Goal: Task Accomplishment & Management: Manage account settings

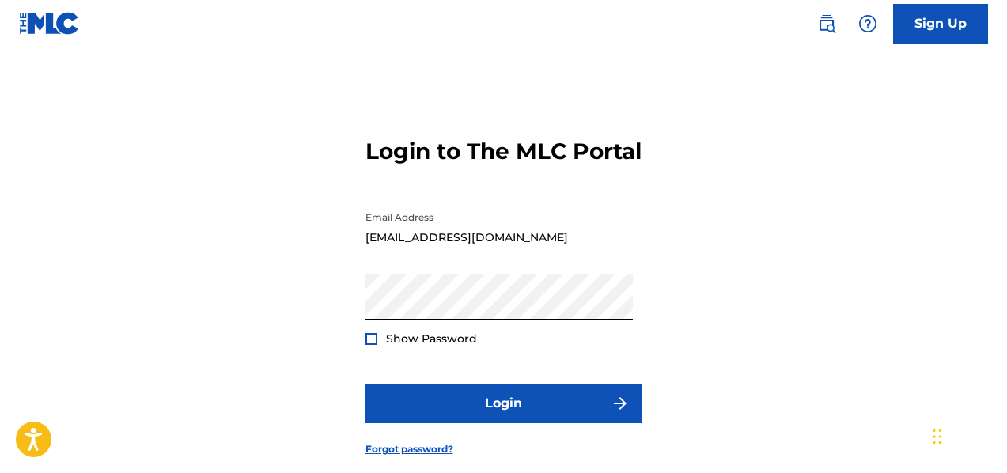
click at [452, 346] on span "Show Password" at bounding box center [431, 338] width 91 height 14
drag, startPoint x: 413, startPoint y: 363, endPoint x: 391, endPoint y: 363, distance: 22.1
click at [391, 346] on span "Show Password" at bounding box center [431, 338] width 91 height 14
click at [375, 345] on div at bounding box center [371, 339] width 12 height 12
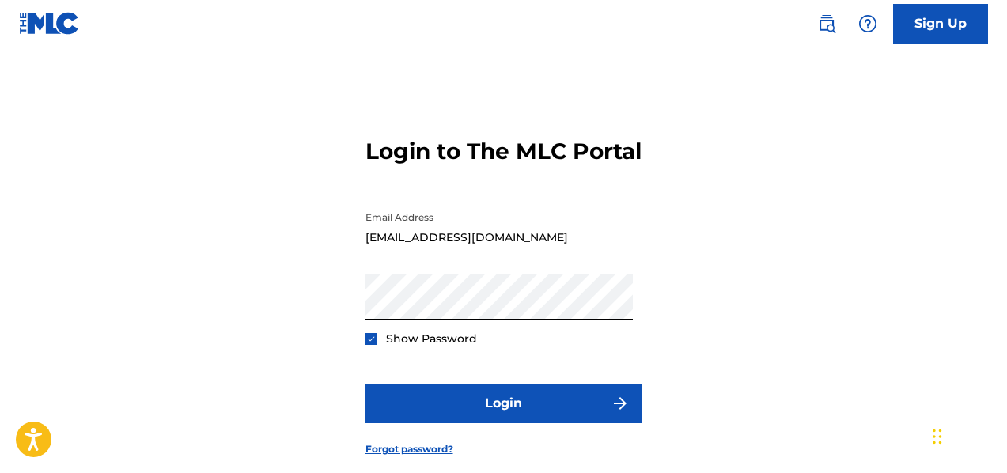
click at [375, 343] on img at bounding box center [371, 339] width 9 height 9
click at [375, 345] on div at bounding box center [371, 339] width 12 height 12
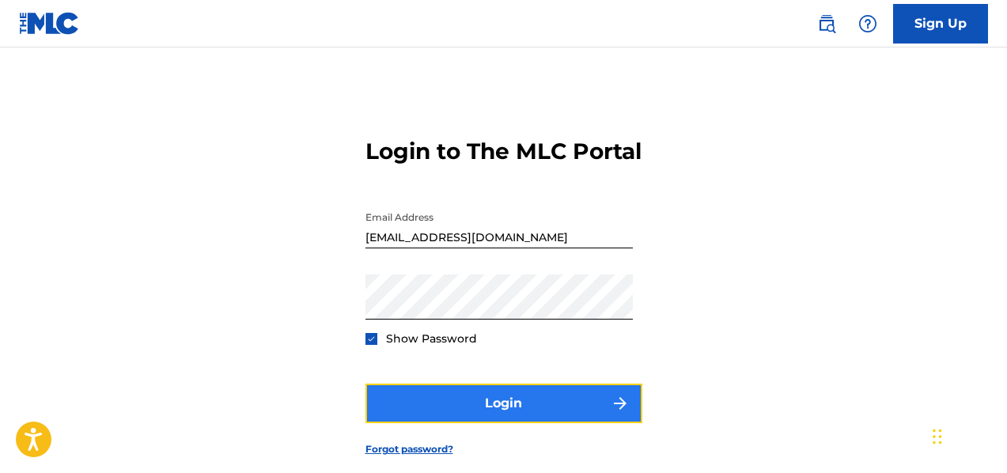
click at [437, 423] on button "Login" at bounding box center [503, 404] width 277 height 40
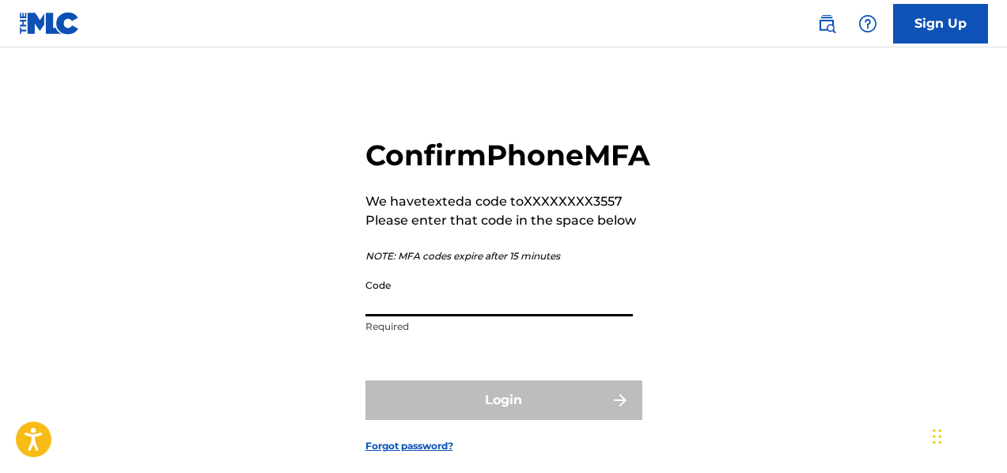
click at [443, 316] on input "Code" at bounding box center [498, 293] width 267 height 45
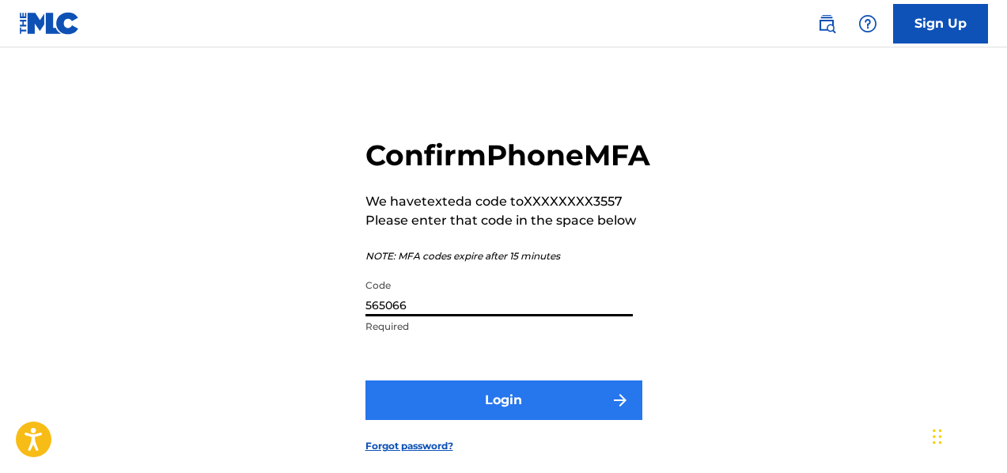
type input "565066"
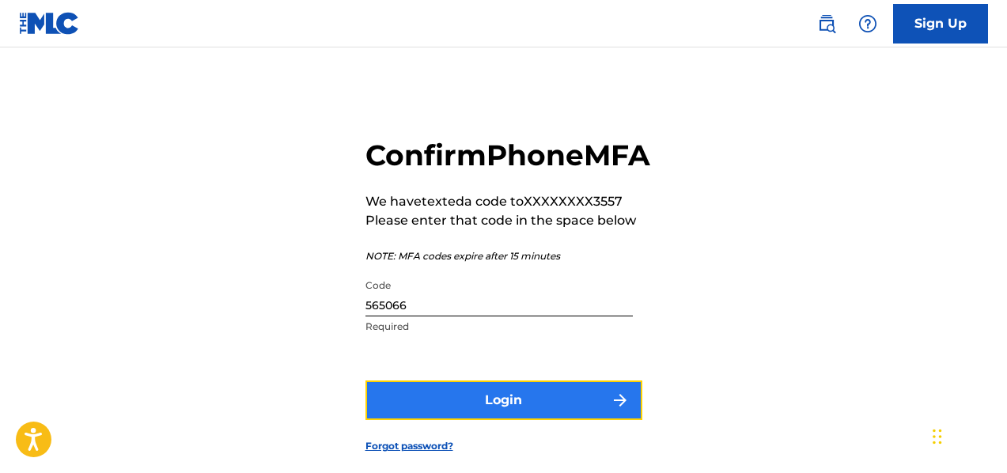
click at [444, 420] on button "Login" at bounding box center [503, 401] width 277 height 40
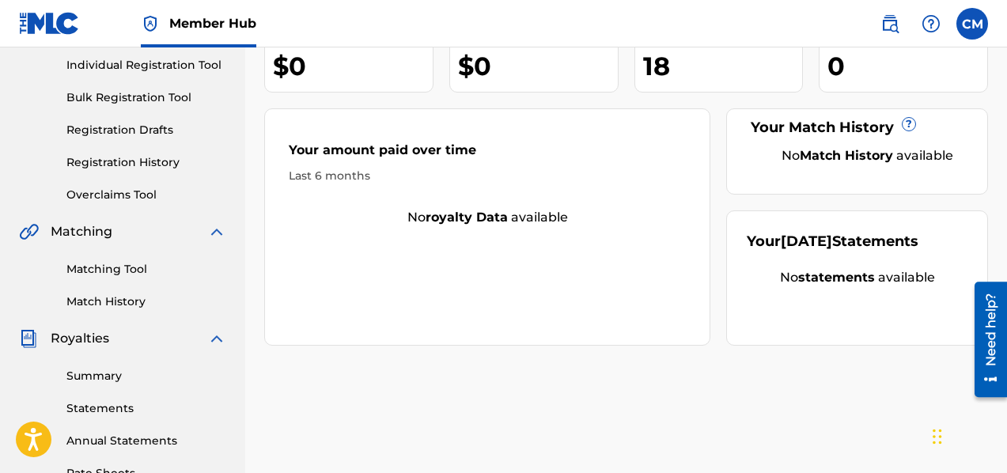
scroll to position [203, 0]
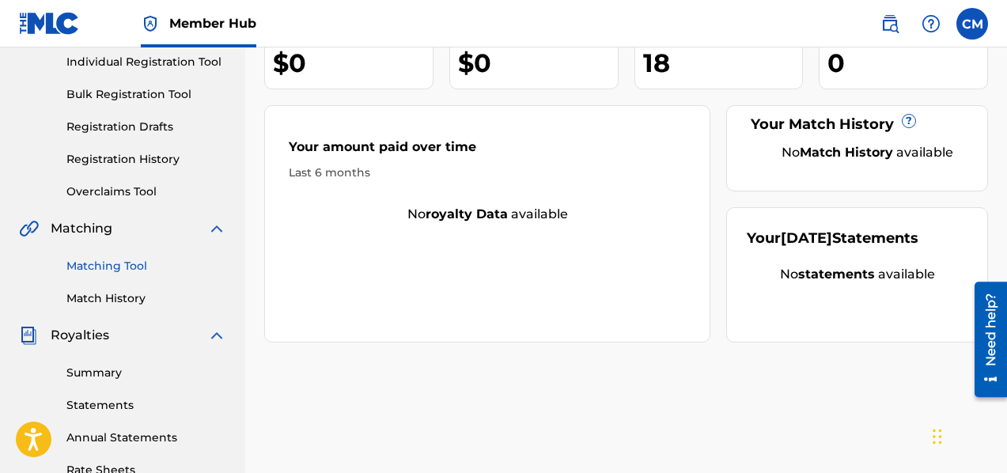
click at [93, 266] on link "Matching Tool" at bounding box center [146, 266] width 160 height 17
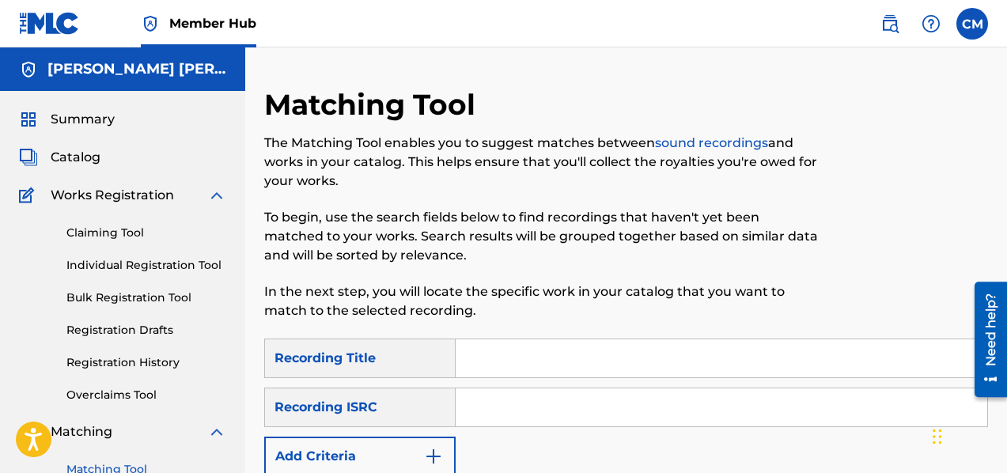
click at [600, 369] on input "Search Form" at bounding box center [722, 358] width 532 height 38
click at [496, 407] on input "Search Form" at bounding box center [722, 407] width 532 height 38
type input "QZWFH2503727"
click at [464, 407] on input "QZWFH2503727" at bounding box center [722, 407] width 532 height 38
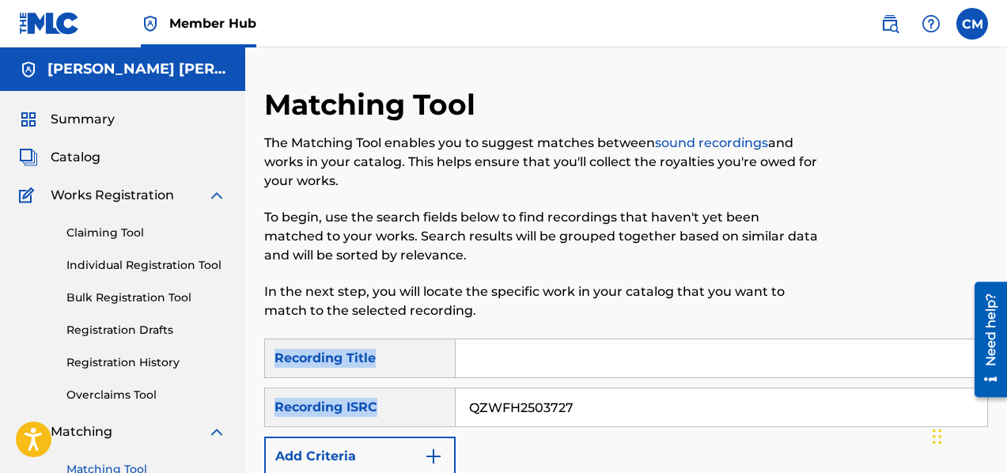
drag, startPoint x: 1006, startPoint y: 185, endPoint x: 1012, endPoint y: 399, distance: 213.7
click at [1006, 399] on html "Accessibility Screen-Reader Guide, Feedback, and Issue Reporting | New window C…" at bounding box center [503, 236] width 1007 height 473
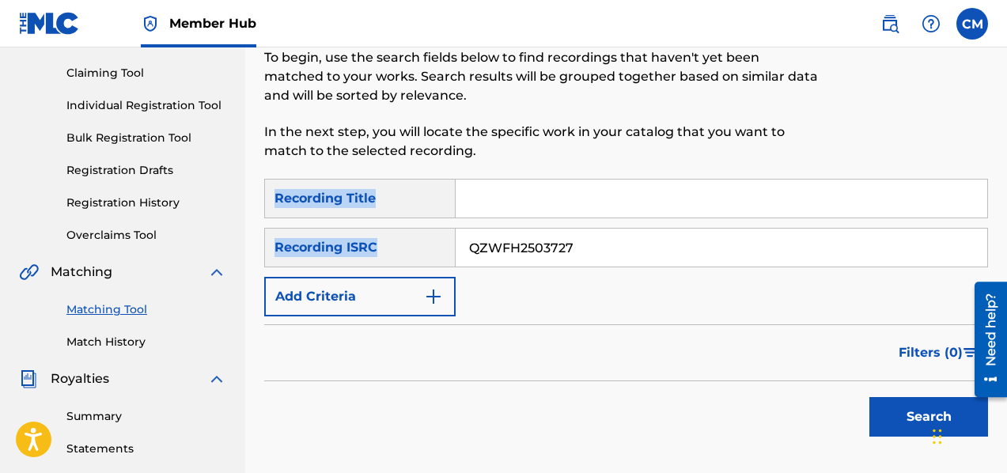
scroll to position [244, 0]
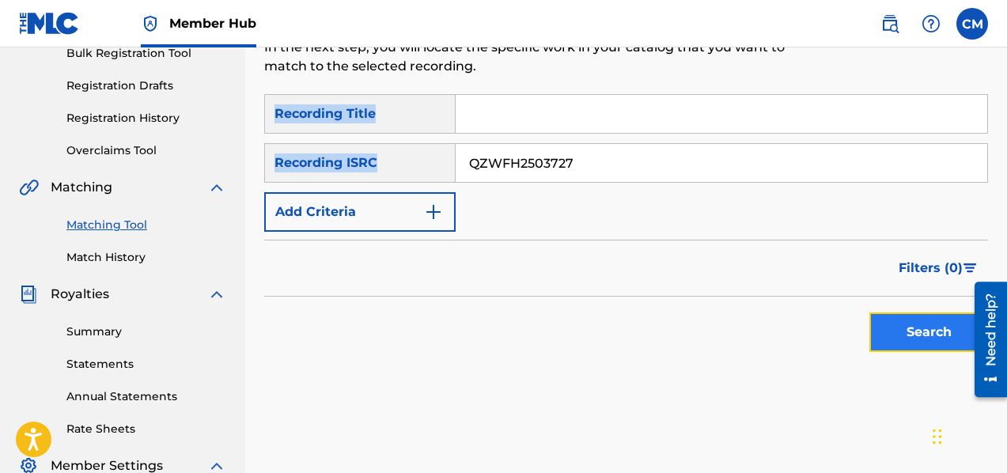
click at [890, 320] on button "Search" at bounding box center [928, 332] width 119 height 40
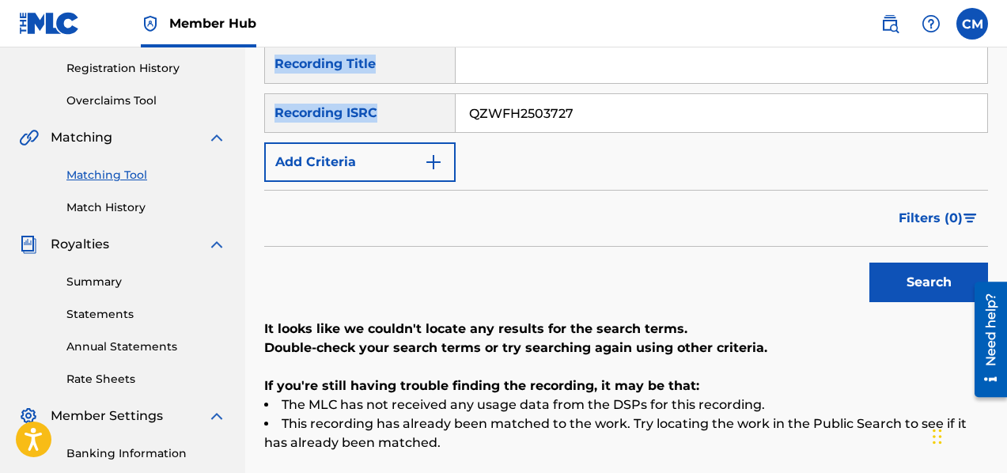
scroll to position [287, 0]
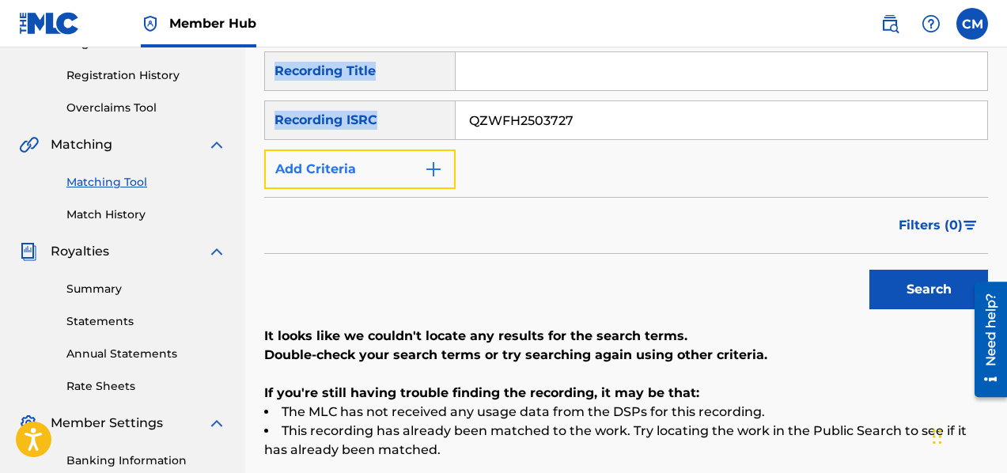
click at [439, 173] on img "Search Form" at bounding box center [433, 169] width 19 height 19
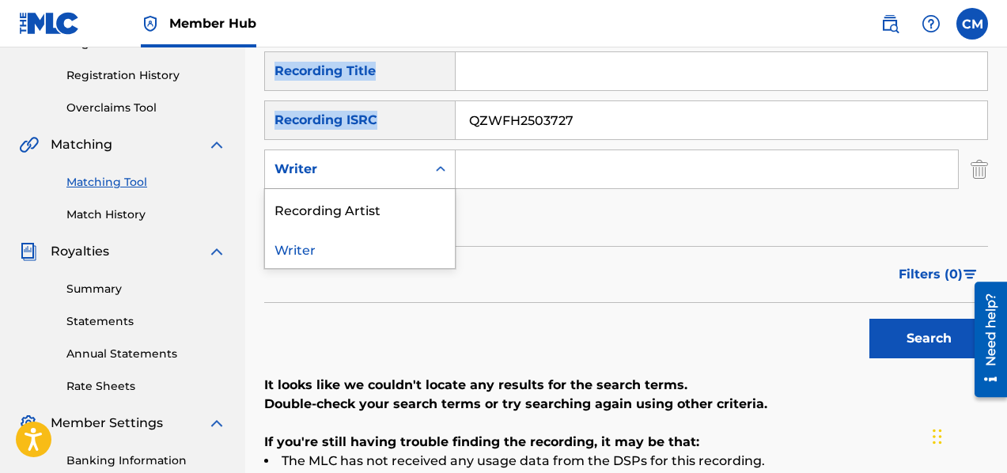
click at [439, 173] on icon "Search Form" at bounding box center [441, 169] width 16 height 16
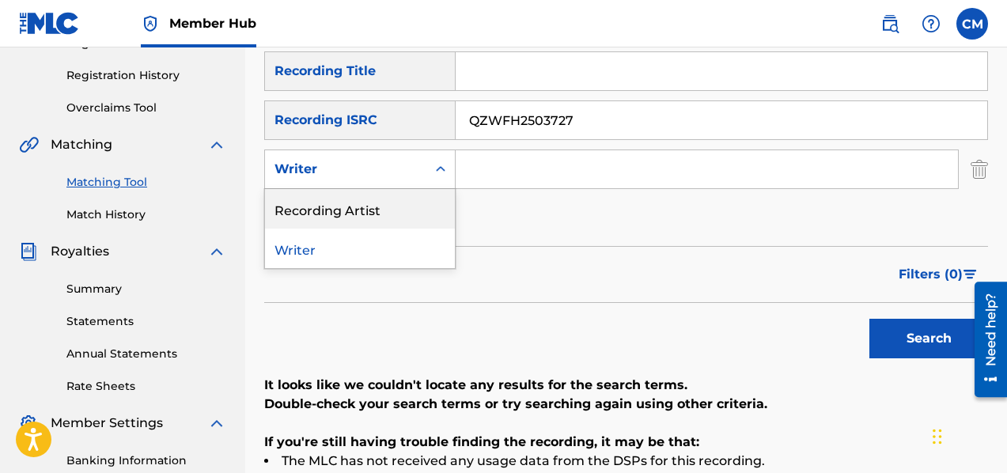
click at [426, 211] on div "Recording Artist" at bounding box center [360, 209] width 190 height 40
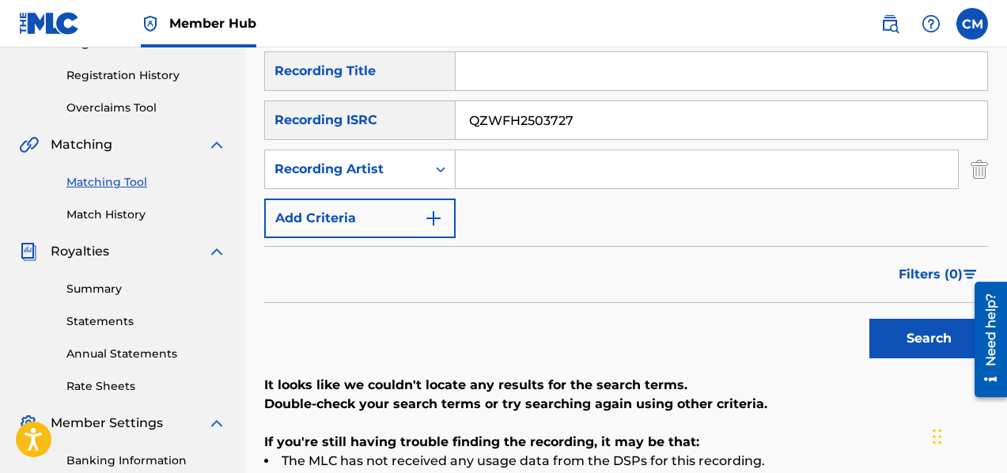
drag, startPoint x: 603, startPoint y: 124, endPoint x: 410, endPoint y: 123, distance: 193.0
click at [410, 123] on div "SearchWithCriteriabfb70ce4-f9e1-4c0b-beb7-3d88d37f6c53 Recording ISRC QZWFH2503…" at bounding box center [626, 120] width 724 height 40
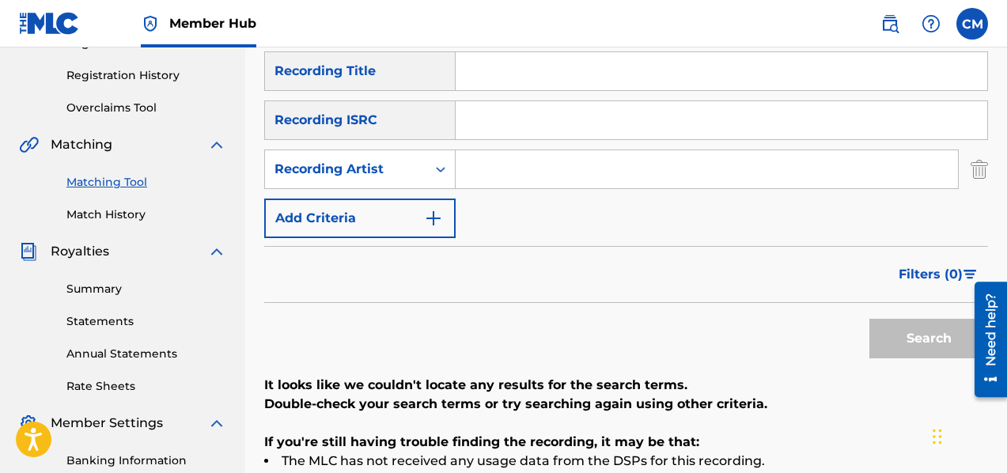
click at [522, 171] on input "Search Form" at bounding box center [707, 169] width 502 height 38
type input "TheJazzHhopCooker"
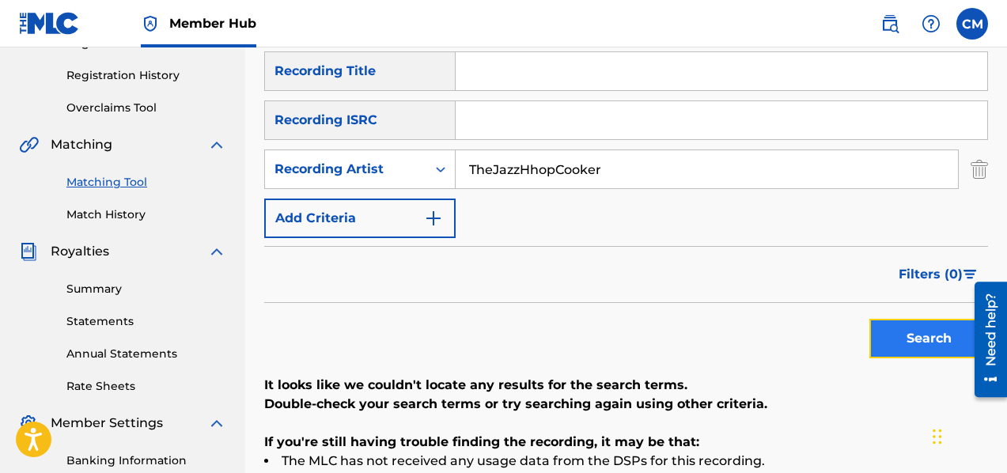
click at [899, 329] on button "Search" at bounding box center [928, 339] width 119 height 40
click at [548, 185] on input "TheJazzHhopCooker" at bounding box center [707, 169] width 502 height 38
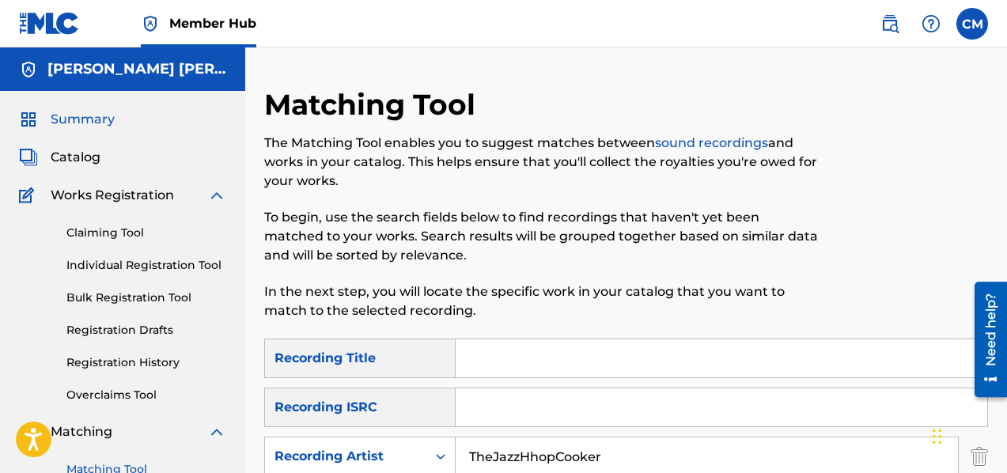
click at [77, 128] on span "Summary" at bounding box center [83, 119] width 64 height 19
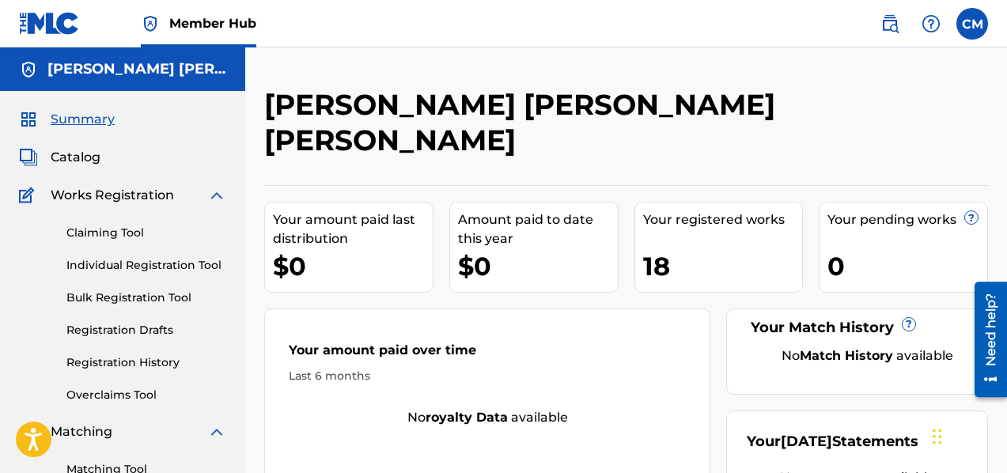
click at [691, 210] on div "Your registered works" at bounding box center [723, 219] width 160 height 19
drag, startPoint x: 1003, startPoint y: 163, endPoint x: 1012, endPoint y: 258, distance: 95.3
click at [1006, 258] on html "Accessibility Screen-Reader Guide, Feedback, and Issue Reporting | New window C…" at bounding box center [503, 236] width 1007 height 473
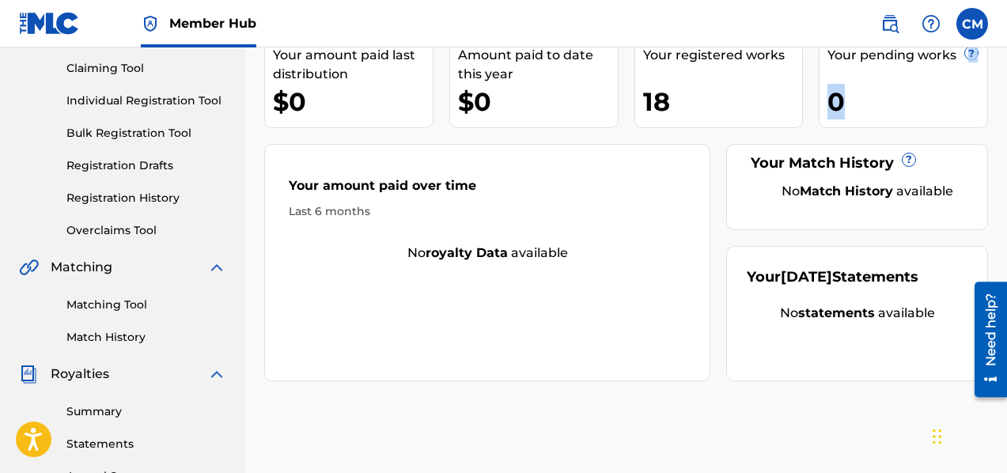
scroll to position [304, 0]
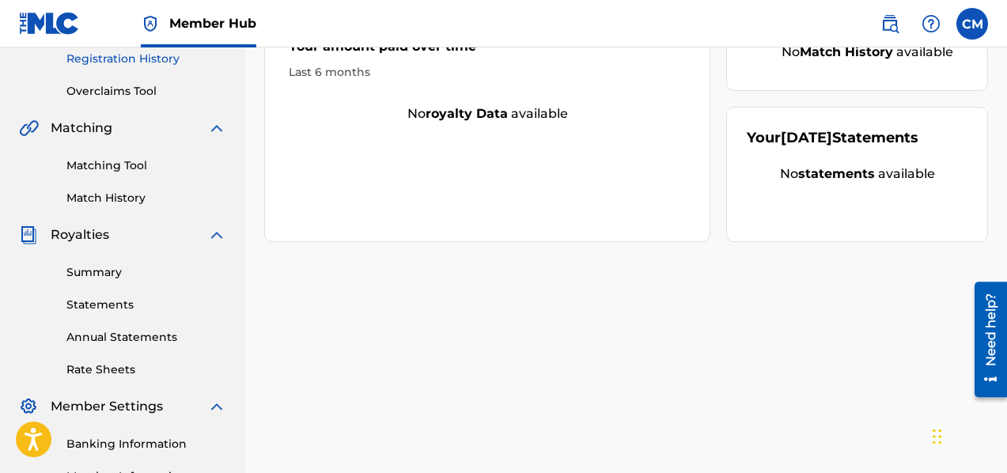
click at [137, 62] on link "Registration History" at bounding box center [146, 59] width 160 height 17
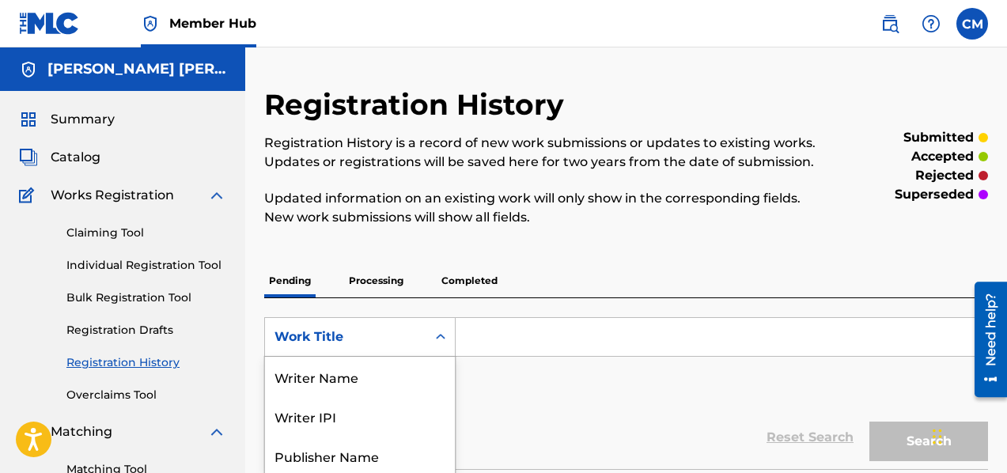
click at [429, 349] on div "8 results available. Use Up and Down to choose options, press Enter to select t…" at bounding box center [359, 337] width 191 height 40
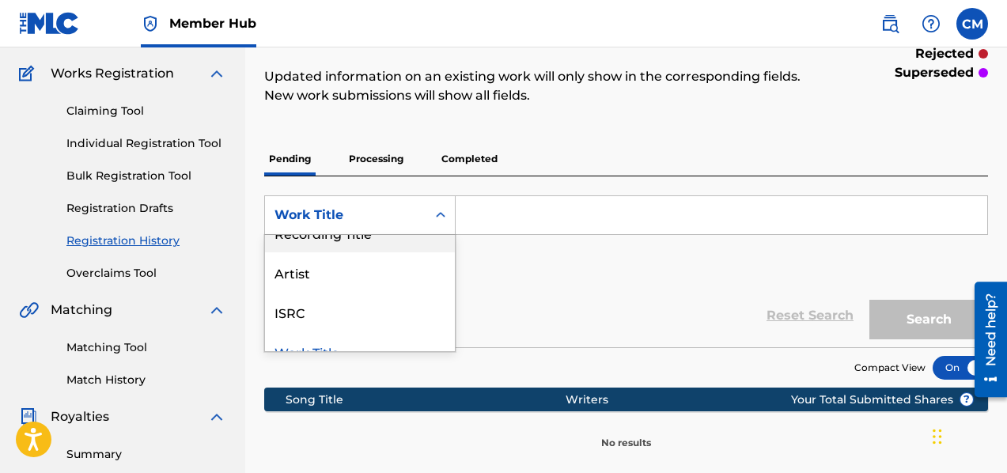
scroll to position [200, 0]
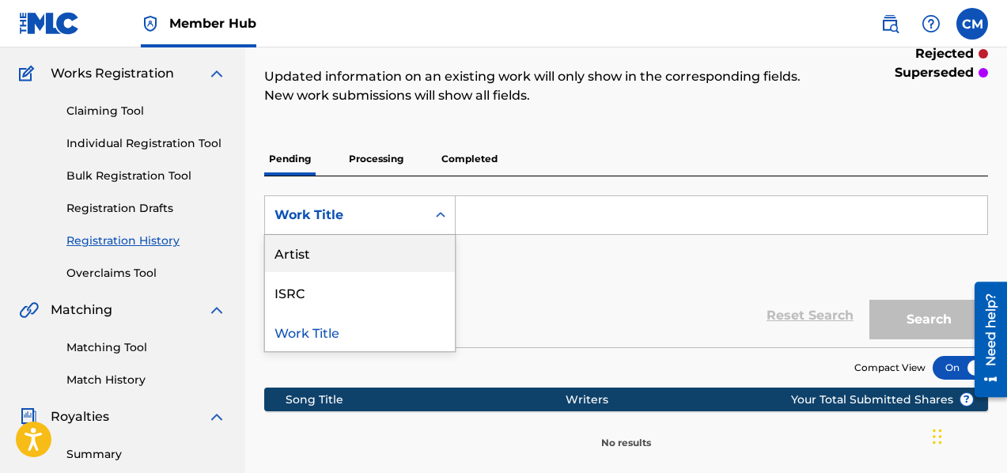
click at [408, 247] on div "Artist" at bounding box center [360, 253] width 190 height 40
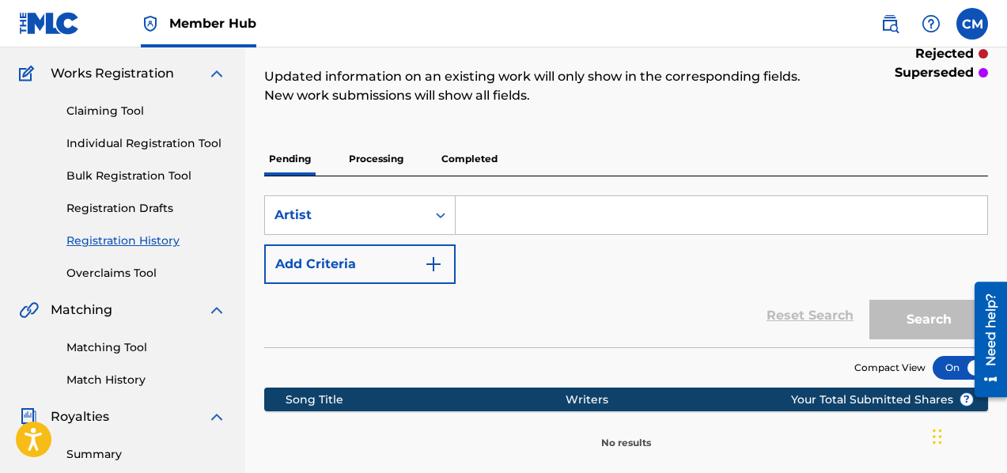
click at [512, 225] on input "Search Form" at bounding box center [722, 215] width 532 height 38
type input "TheJazzHHopCooker"
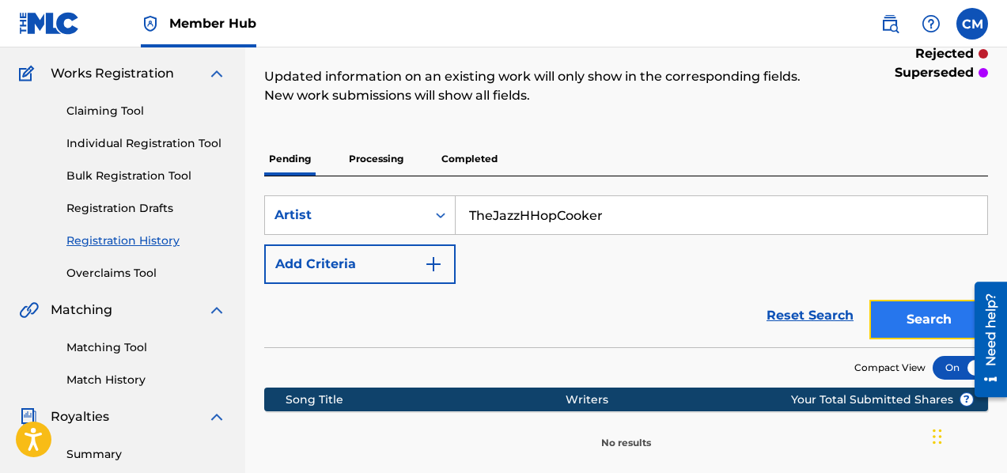
click at [903, 324] on button "Search" at bounding box center [928, 320] width 119 height 40
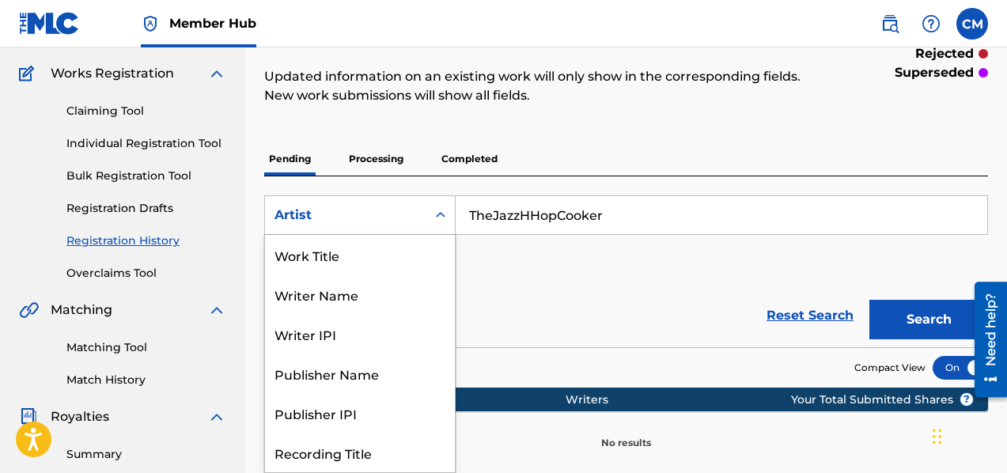
click at [379, 210] on div "Artist" at bounding box center [345, 215] width 142 height 19
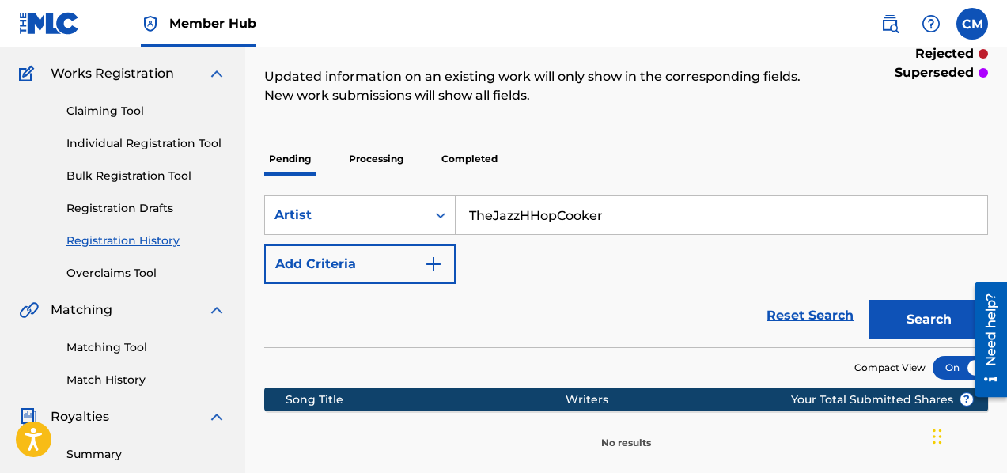
click at [463, 160] on p "Completed" at bounding box center [470, 158] width 66 height 33
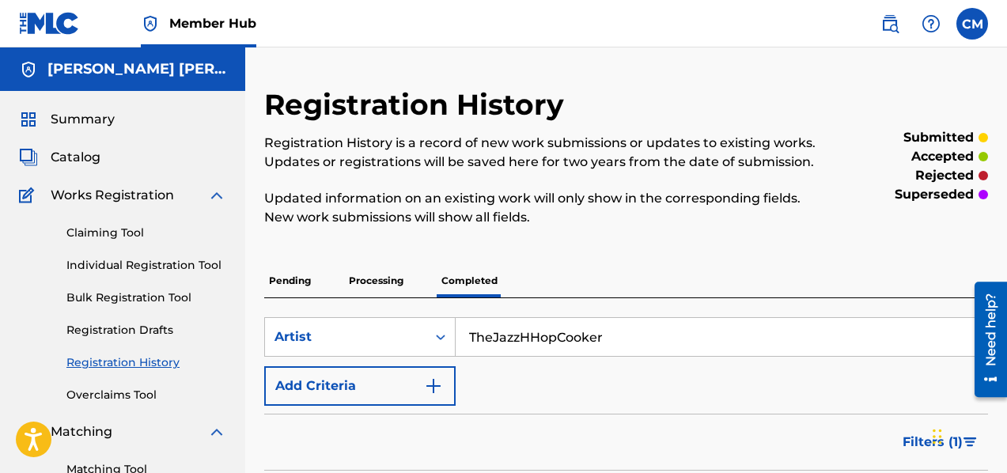
scroll to position [414, 0]
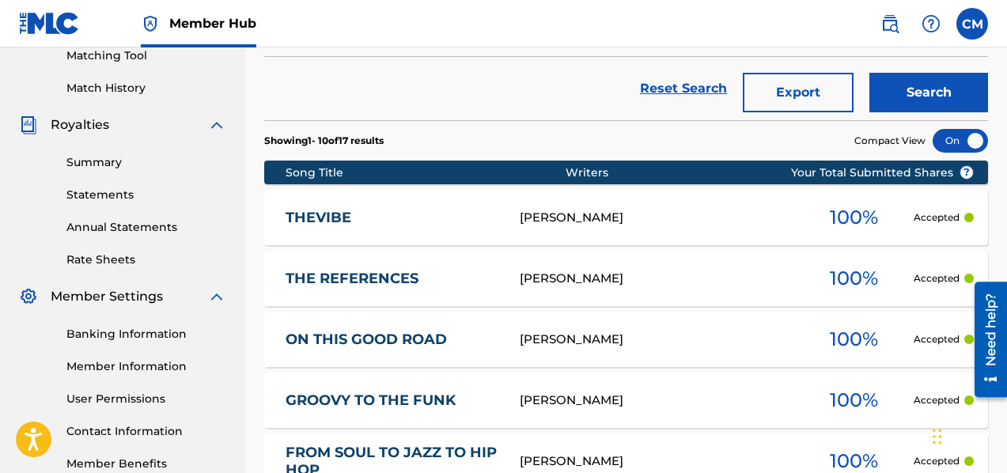
click at [941, 224] on div "THEVIBE [PERSON_NAME] 100 % Accepted" at bounding box center [626, 217] width 724 height 55
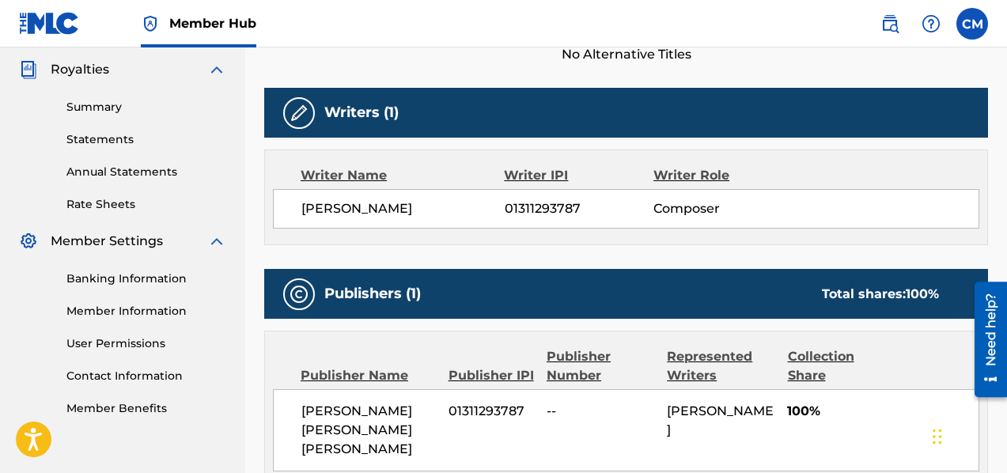
scroll to position [485, 0]
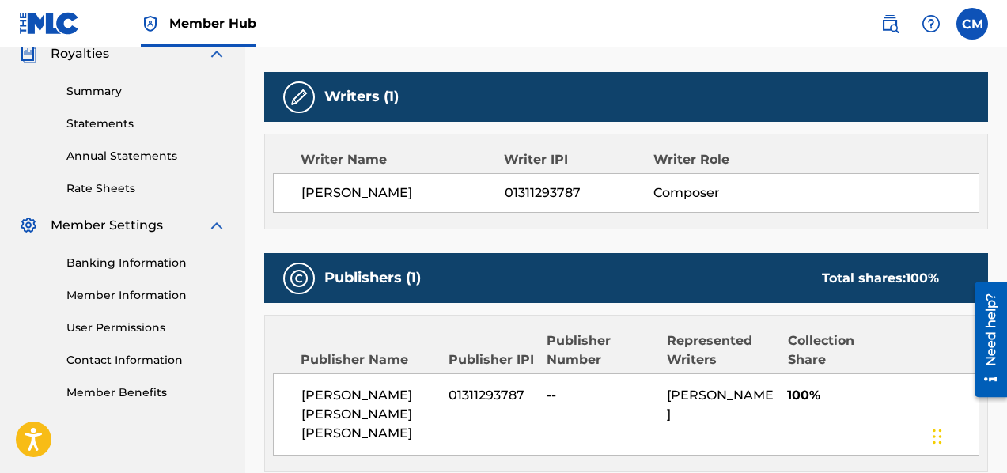
click at [300, 94] on img at bounding box center [299, 97] width 19 height 19
click at [297, 273] on img at bounding box center [299, 278] width 19 height 19
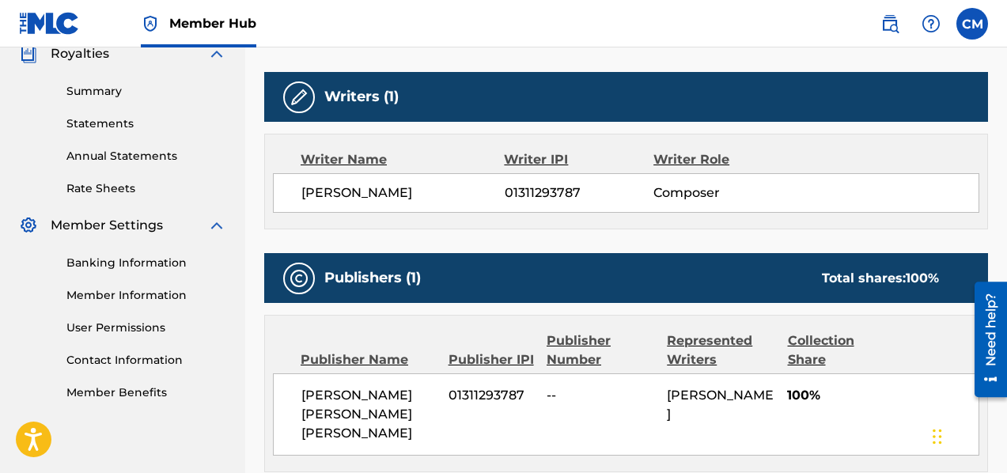
click at [297, 273] on img at bounding box center [299, 278] width 19 height 19
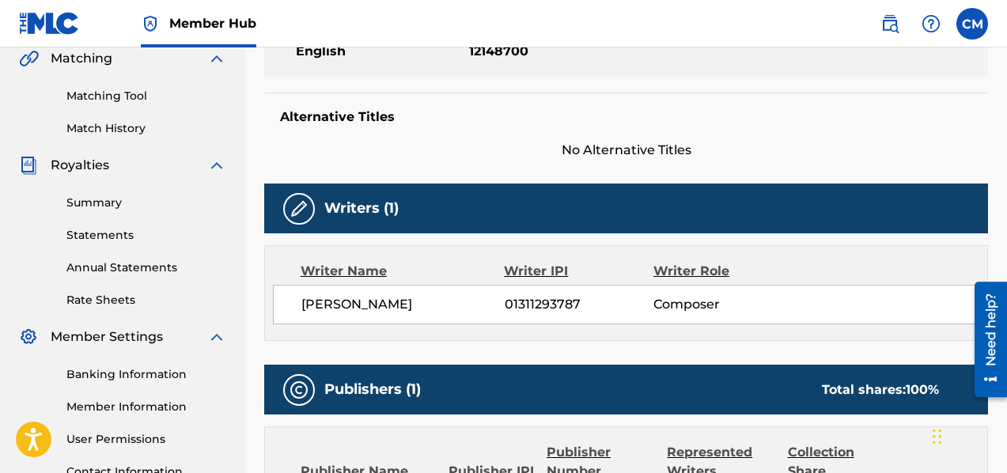
scroll to position [350, 0]
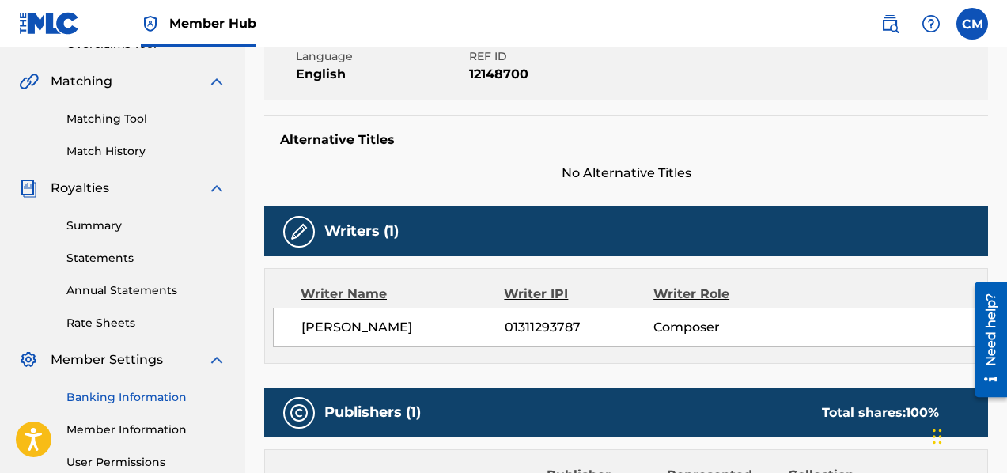
click at [113, 403] on link "Banking Information" at bounding box center [146, 397] width 160 height 17
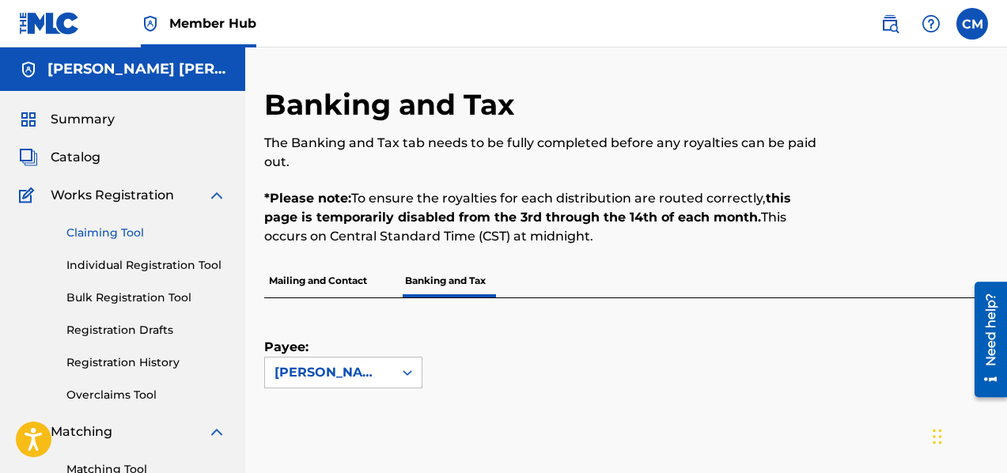
click at [123, 239] on link "Claiming Tool" at bounding box center [146, 233] width 160 height 17
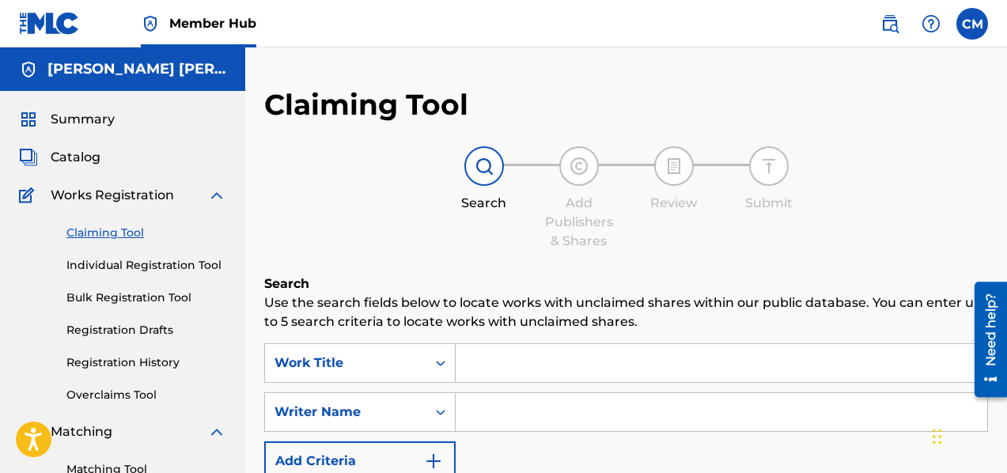
click at [102, 153] on div "Catalog" at bounding box center [122, 157] width 207 height 19
click at [77, 157] on span "Catalog" at bounding box center [76, 157] width 50 height 19
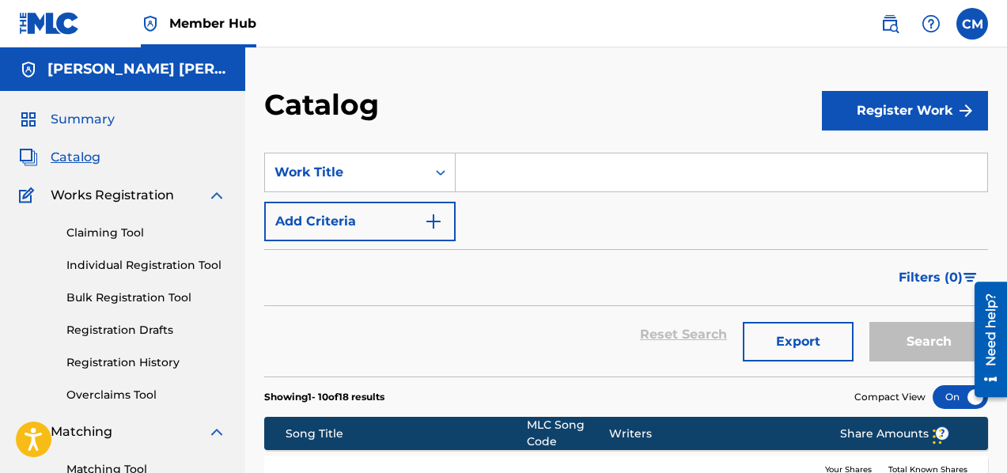
click at [101, 118] on span "Summary" at bounding box center [83, 119] width 64 height 19
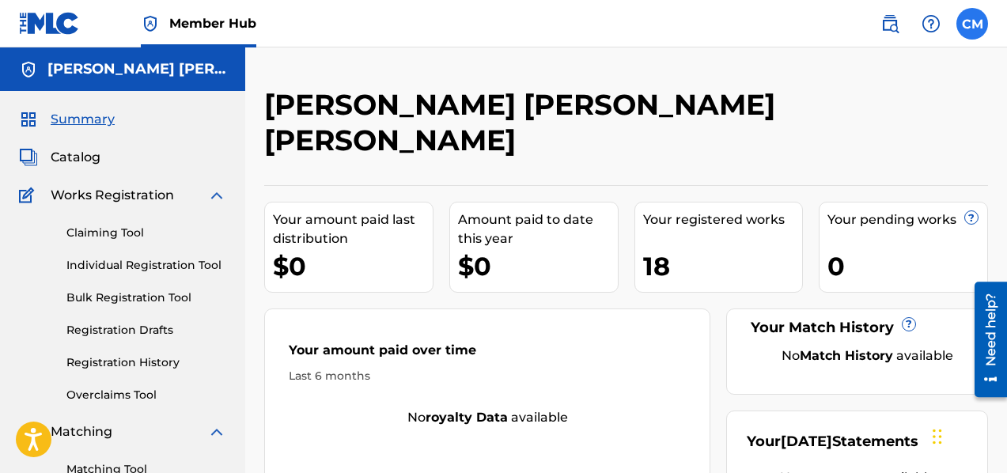
click at [967, 21] on label at bounding box center [972, 24] width 32 height 32
click at [972, 24] on input "CM [PERSON_NAME] [EMAIL_ADDRESS][DOMAIN_NAME] Notification Preferences Profile …" at bounding box center [972, 24] width 0 height 0
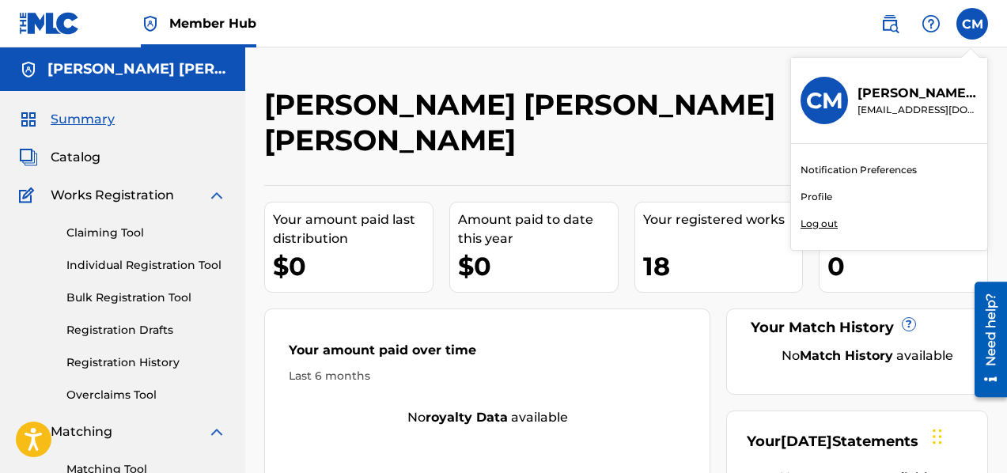
click at [820, 195] on link "Profile" at bounding box center [817, 197] width 32 height 14
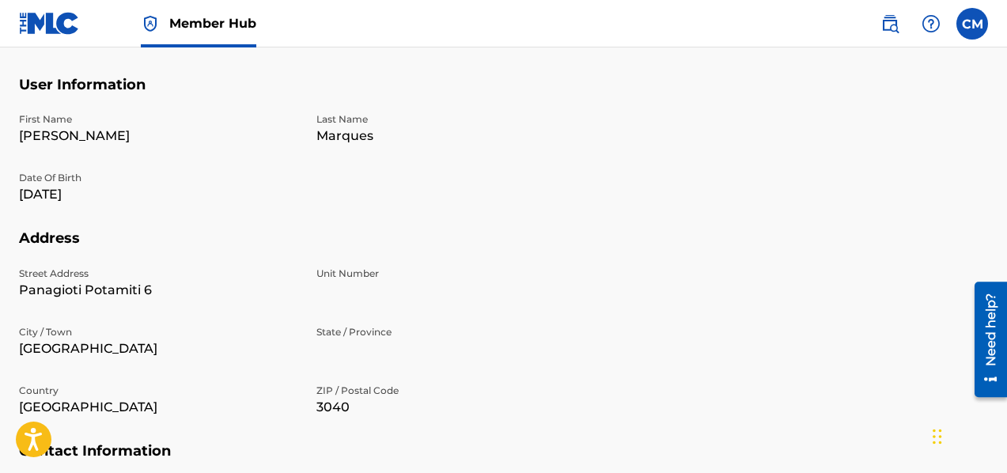
scroll to position [592, 0]
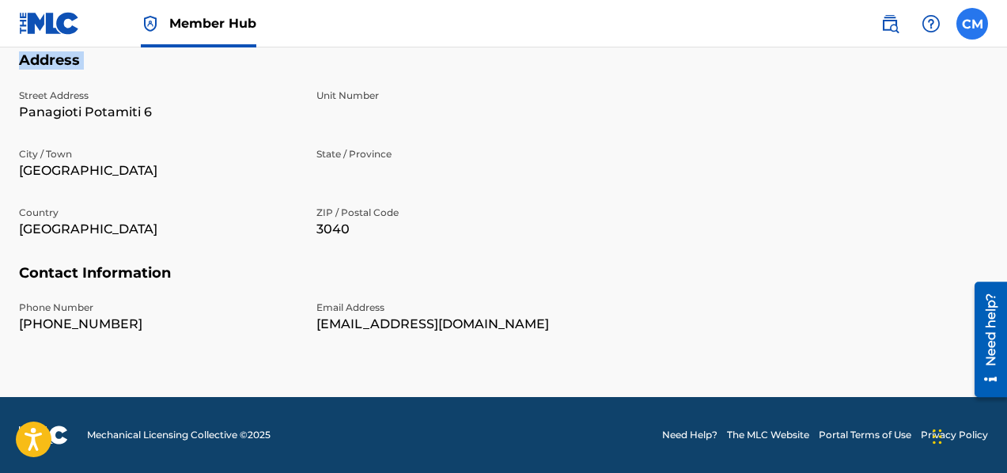
click at [984, 28] on label at bounding box center [972, 24] width 32 height 32
click at [972, 24] on input "CM [PERSON_NAME] [EMAIL_ADDRESS][DOMAIN_NAME] Notification Preferences Profile …" at bounding box center [972, 24] width 0 height 0
